Goal: Task Accomplishment & Management: Manage account settings

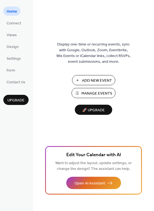
click at [89, 81] on span "Add New Event" at bounding box center [97, 81] width 30 height 6
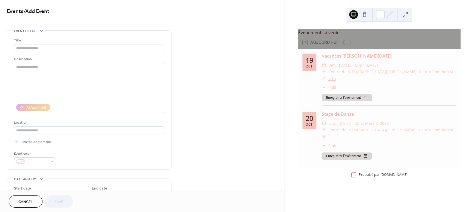
click at [14, 11] on link "Events" at bounding box center [15, 11] width 17 height 11
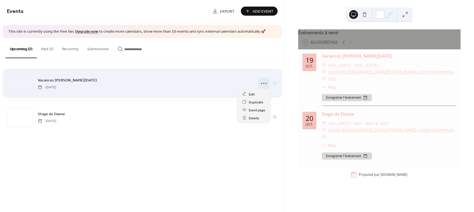
click at [265, 83] on icon at bounding box center [263, 83] width 9 height 9
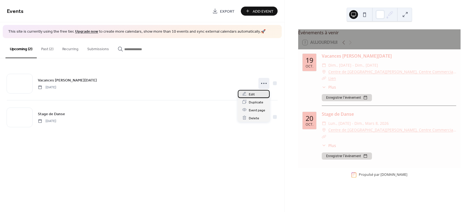
click at [249, 96] on span "Edit" at bounding box center [252, 94] width 6 height 6
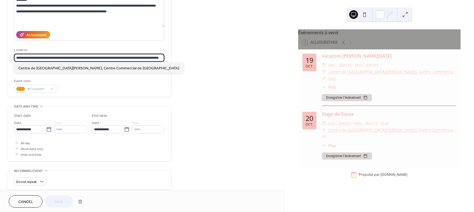
scroll to position [0, 11]
drag, startPoint x: 16, startPoint y: 57, endPoint x: 220, endPoint y: 61, distance: 204.6
click at [220, 61] on div "**********" at bounding box center [142, 126] width 284 height 336
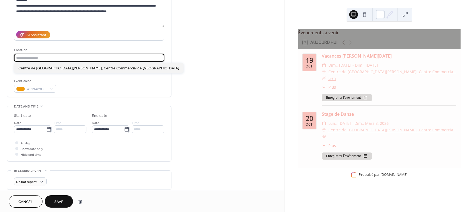
scroll to position [0, 0]
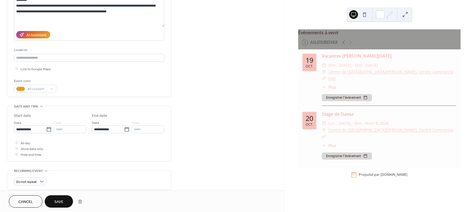
click at [61, 202] on span "Save" at bounding box center [58, 202] width 9 height 6
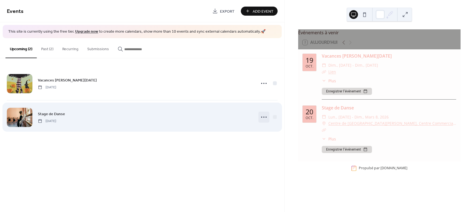
click at [264, 118] on icon at bounding box center [263, 117] width 9 height 9
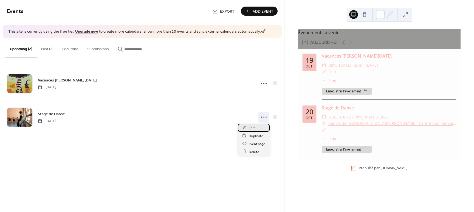
click at [253, 127] on span "Edit" at bounding box center [252, 128] width 6 height 6
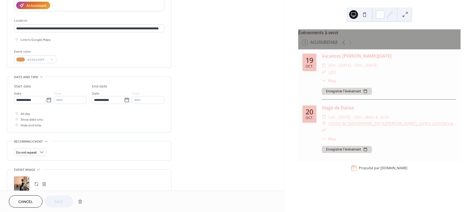
scroll to position [103, 0]
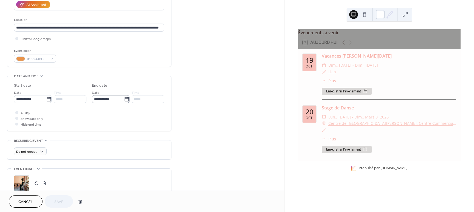
click at [125, 100] on icon at bounding box center [126, 99] width 5 height 5
click at [124, 100] on input "**********" at bounding box center [108, 99] width 32 height 8
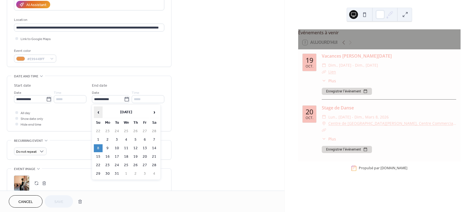
click at [98, 112] on span "‹" at bounding box center [98, 112] width 8 height 11
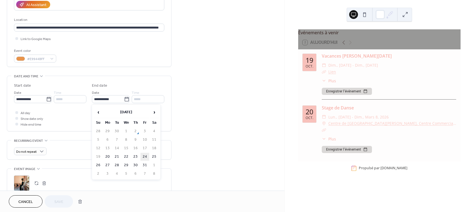
click at [146, 157] on td "24" at bounding box center [144, 157] width 9 height 8
type input "**********"
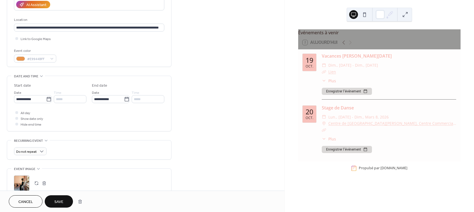
click at [113, 115] on div "All day Show date only Hide end time" at bounding box center [89, 118] width 150 height 17
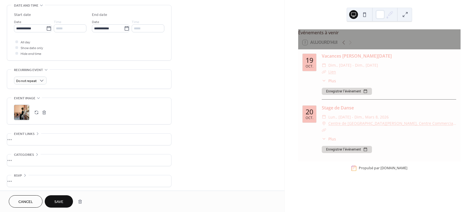
scroll to position [175, 0]
click at [35, 111] on button "button" at bounding box center [37, 111] width 8 height 8
click at [43, 139] on div "•••" at bounding box center [89, 138] width 164 height 12
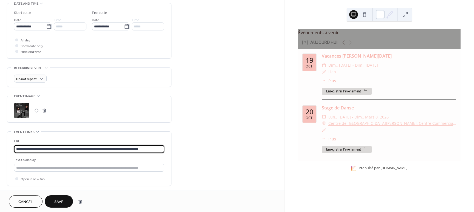
drag, startPoint x: 160, startPoint y: 150, endPoint x: 0, endPoint y: 151, distance: 159.6
click at [0, 151] on div "**********" at bounding box center [142, 44] width 284 height 378
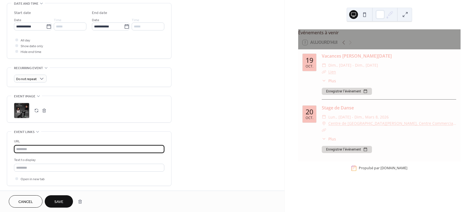
paste input "**********"
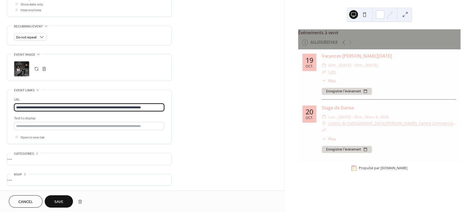
scroll to position [218, 0]
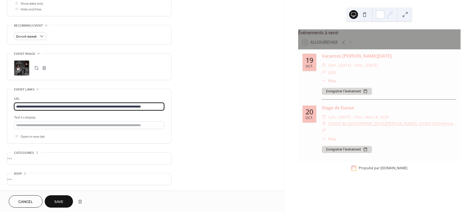
type input "**********"
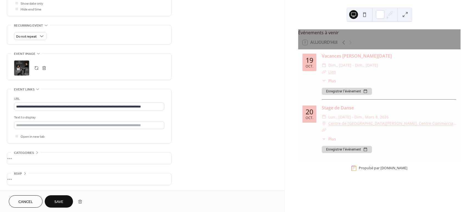
click at [60, 203] on span "Save" at bounding box center [58, 202] width 9 height 6
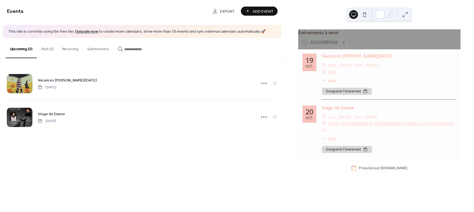
click at [45, 48] on button "Past (2)" at bounding box center [47, 47] width 21 height 19
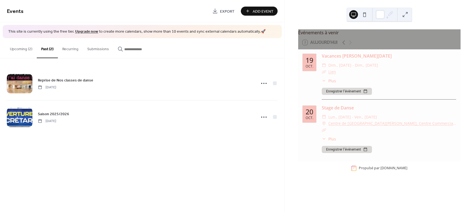
click at [70, 49] on button "Recurring" at bounding box center [70, 47] width 25 height 19
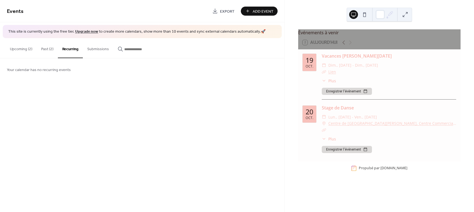
click at [21, 48] on button "Upcoming (2)" at bounding box center [20, 47] width 31 height 19
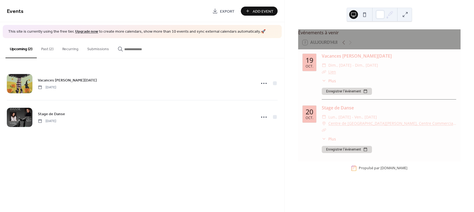
click at [44, 49] on button "Past (2)" at bounding box center [47, 47] width 21 height 19
